Goal: Task Accomplishment & Management: Use online tool/utility

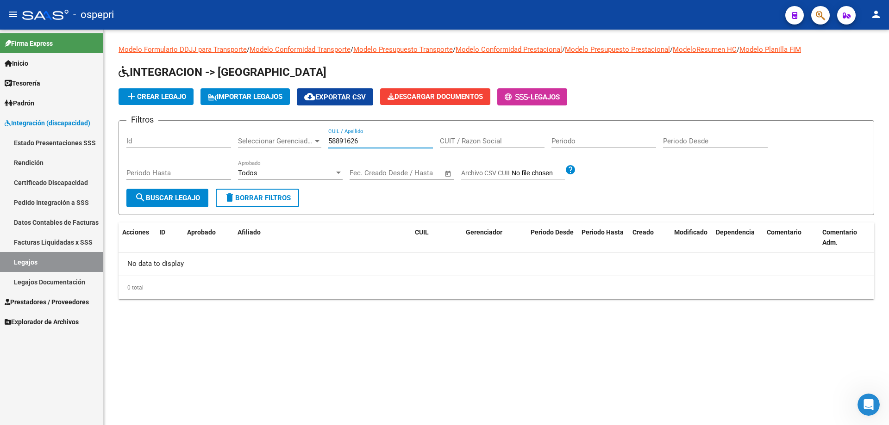
drag, startPoint x: 373, startPoint y: 144, endPoint x: 303, endPoint y: 143, distance: 70.4
click at [299, 143] on div "Filtros Id Seleccionar Gerenciador Seleccionar Gerenciador 58891626 CUIL / Apel…" at bounding box center [496, 158] width 740 height 61
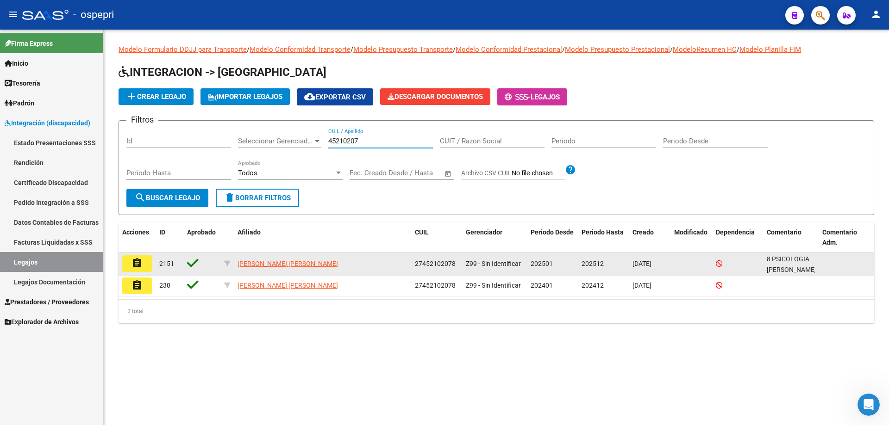
type input "45210207"
click at [144, 265] on button "assignment" at bounding box center [137, 263] width 30 height 17
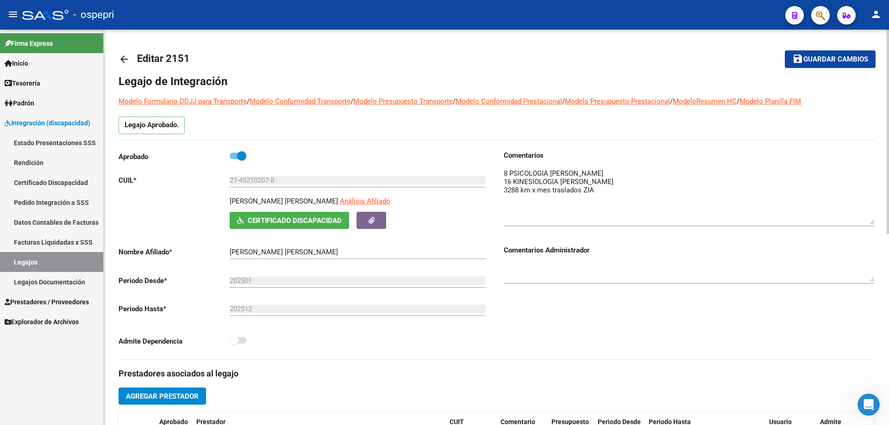
drag, startPoint x: 869, startPoint y: 182, endPoint x: 868, endPoint y: 216, distance: 33.8
click at [869, 219] on textarea at bounding box center [689, 196] width 370 height 56
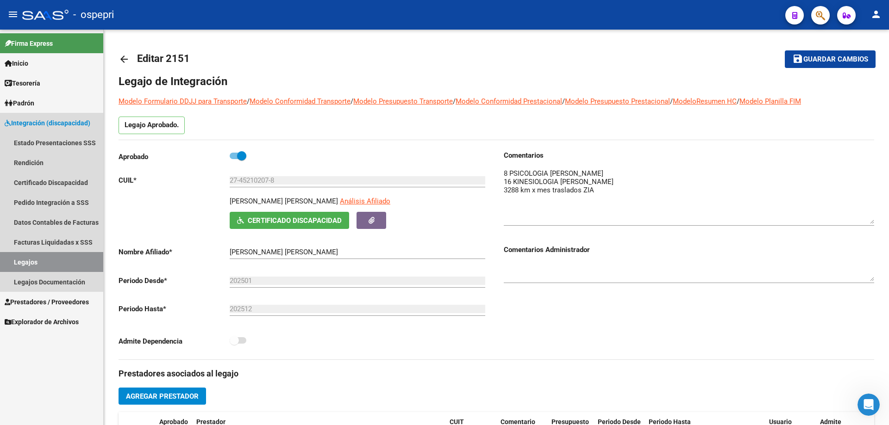
click at [31, 262] on link "Legajos" at bounding box center [51, 262] width 103 height 20
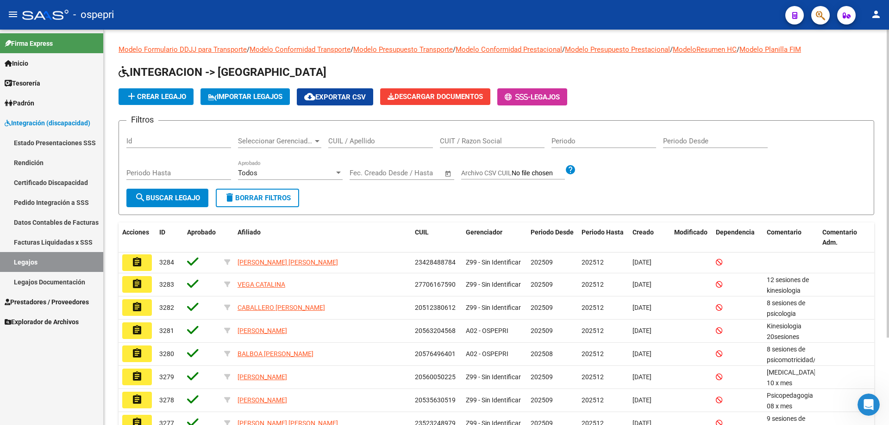
click at [348, 143] on input "CUIL / Apellido" at bounding box center [380, 141] width 105 height 8
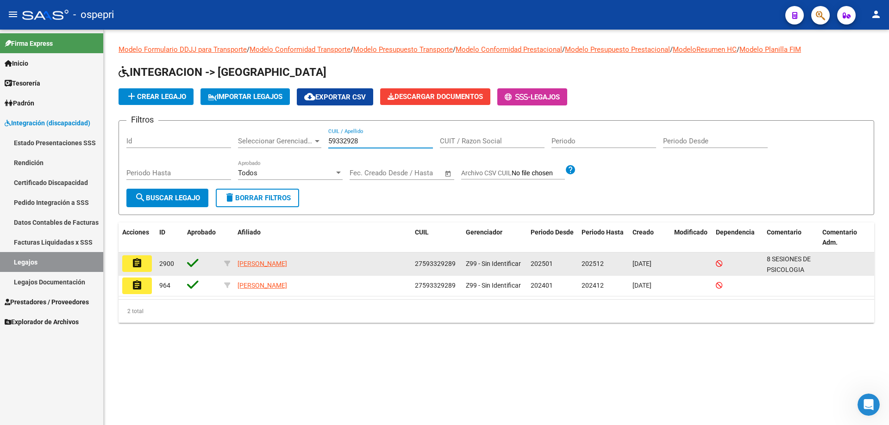
type input "59332928"
click at [149, 263] on button "assignment" at bounding box center [137, 263] width 30 height 17
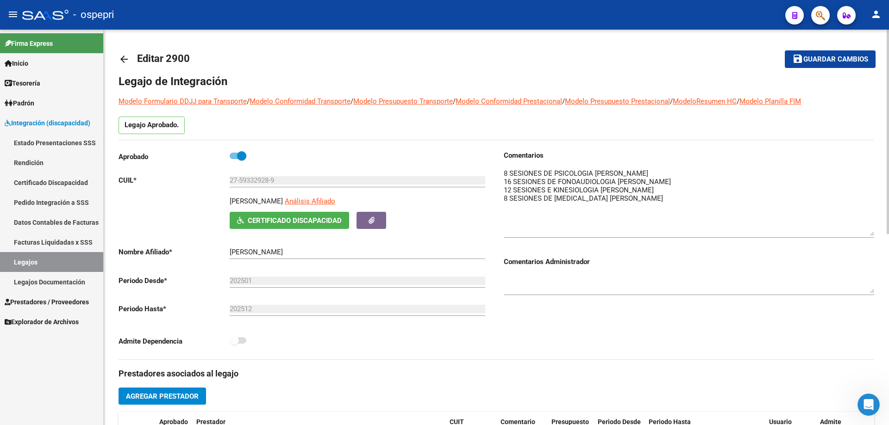
drag, startPoint x: 870, startPoint y: 181, endPoint x: 867, endPoint y: 230, distance: 49.1
click at [867, 230] on textarea at bounding box center [689, 202] width 370 height 68
